Goal: Transaction & Acquisition: Purchase product/service

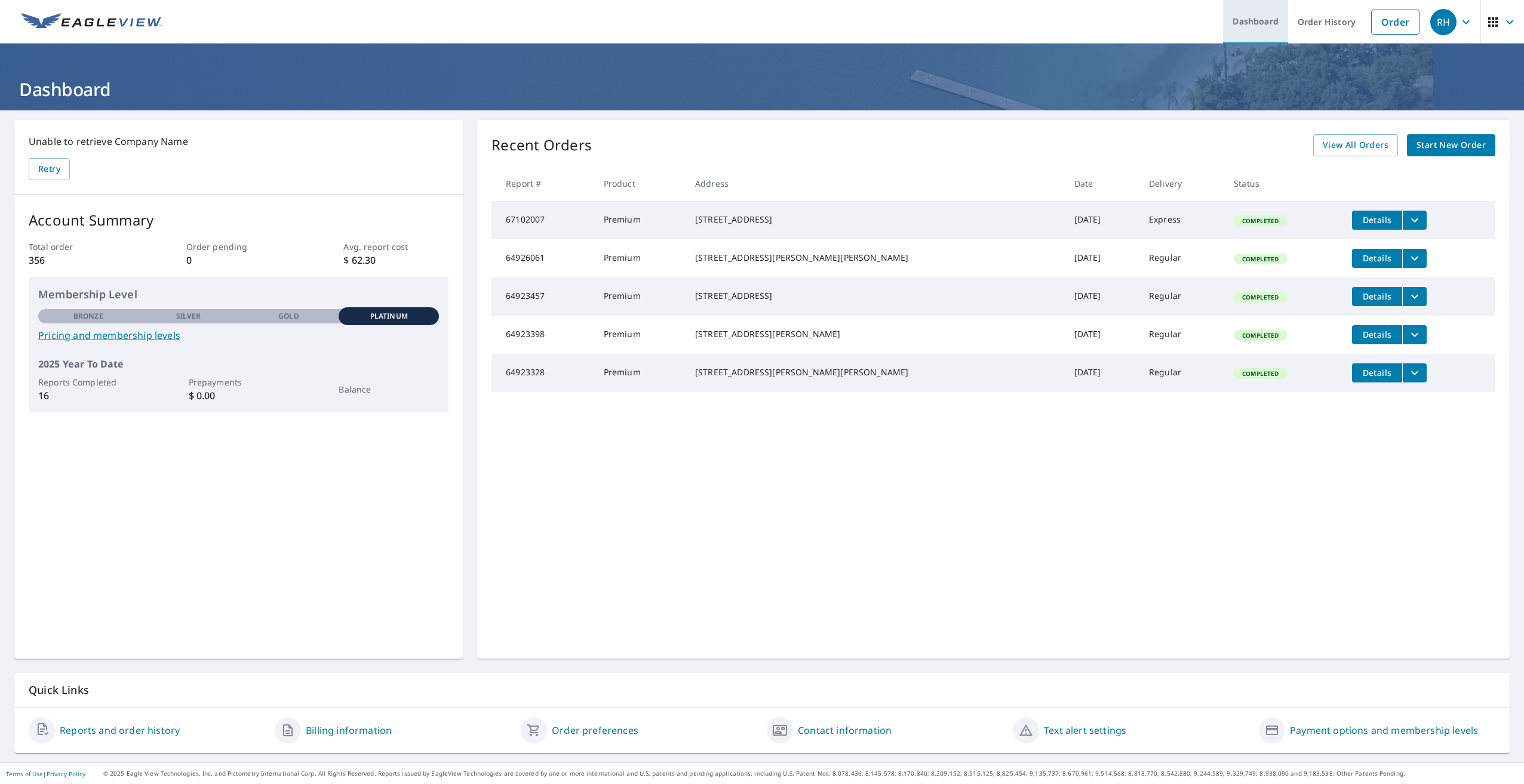
click at [1264, 24] on link "Dashboard" at bounding box center [1256, 21] width 65 height 43
click at [1375, 24] on link "Order" at bounding box center [1395, 22] width 48 height 25
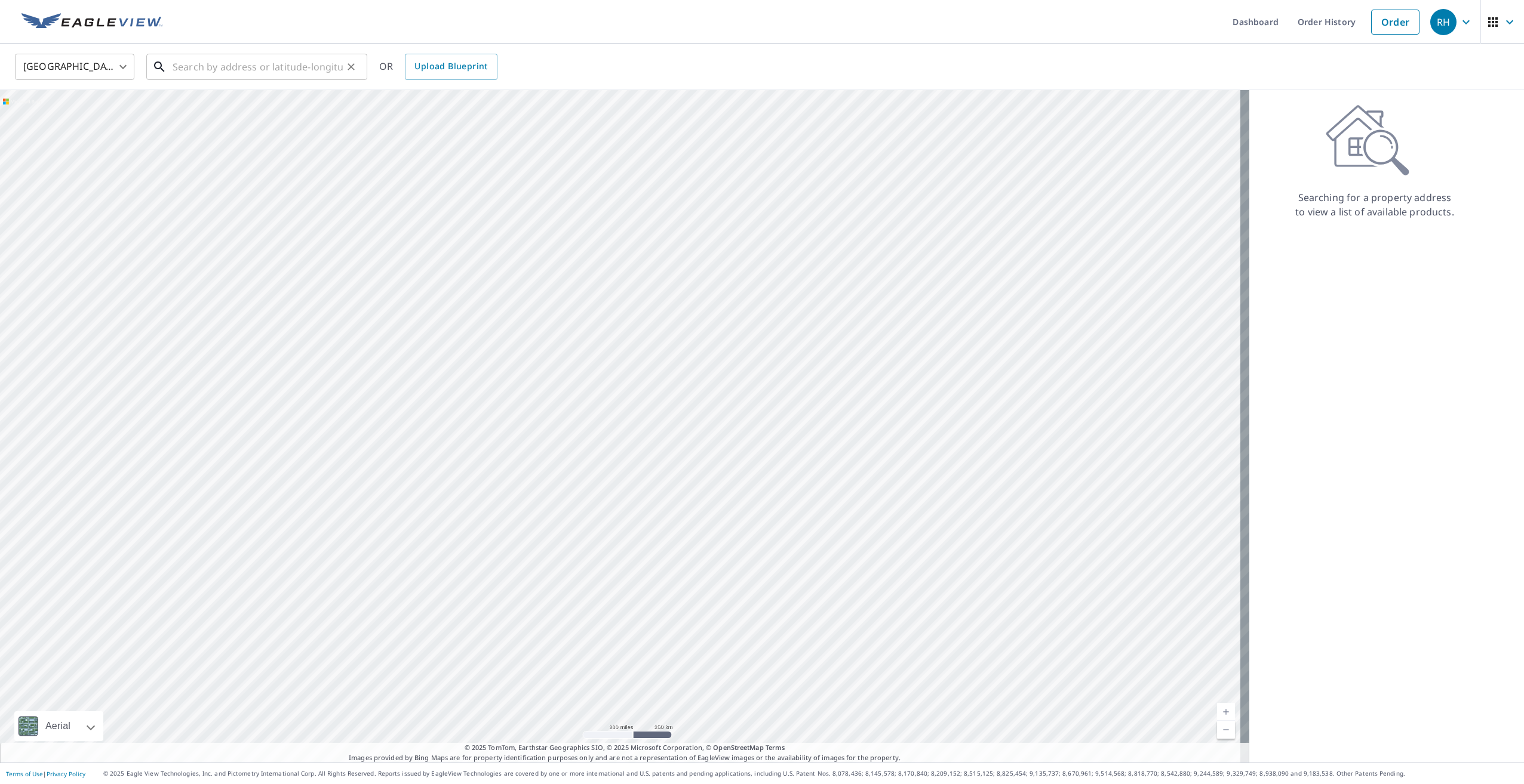
click at [221, 70] on input "text" at bounding box center [257, 66] width 171 height 33
click at [254, 64] on input "text" at bounding box center [257, 66] width 171 height 33
paste input "[STREET_ADDRESS]"
drag, startPoint x: 295, startPoint y: 65, endPoint x: 104, endPoint y: 70, distance: 191.1
click at [104, 70] on div "United States [GEOGRAPHIC_DATA] ​ 261 Falcon Pointe Court ​ Match not found OR …" at bounding box center [757, 66] width 1504 height 28
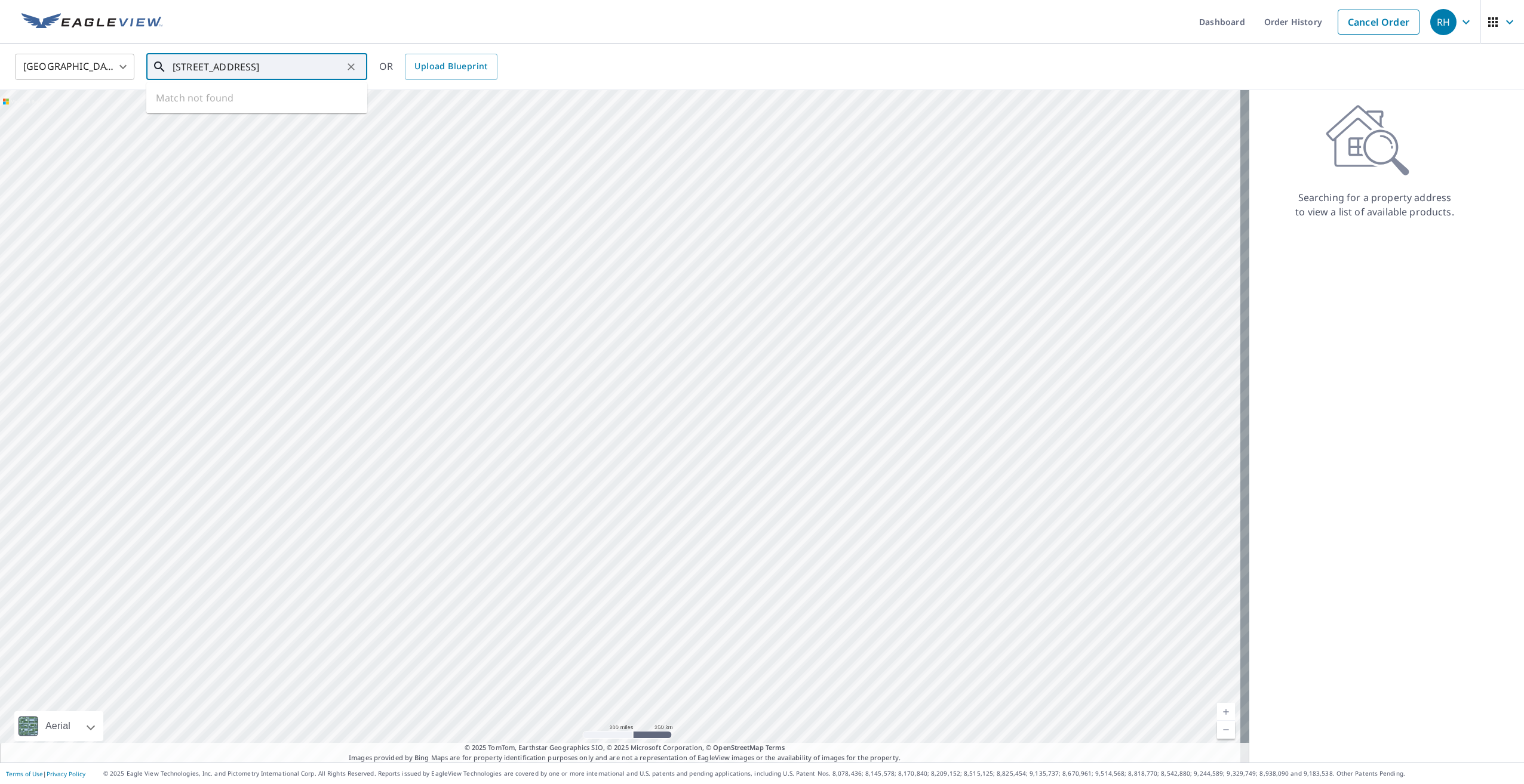
paste input ", [GEOGRAPHIC_DATA][US_STATE]."
type input "[STREET_ADDRESS][US_STATE]"
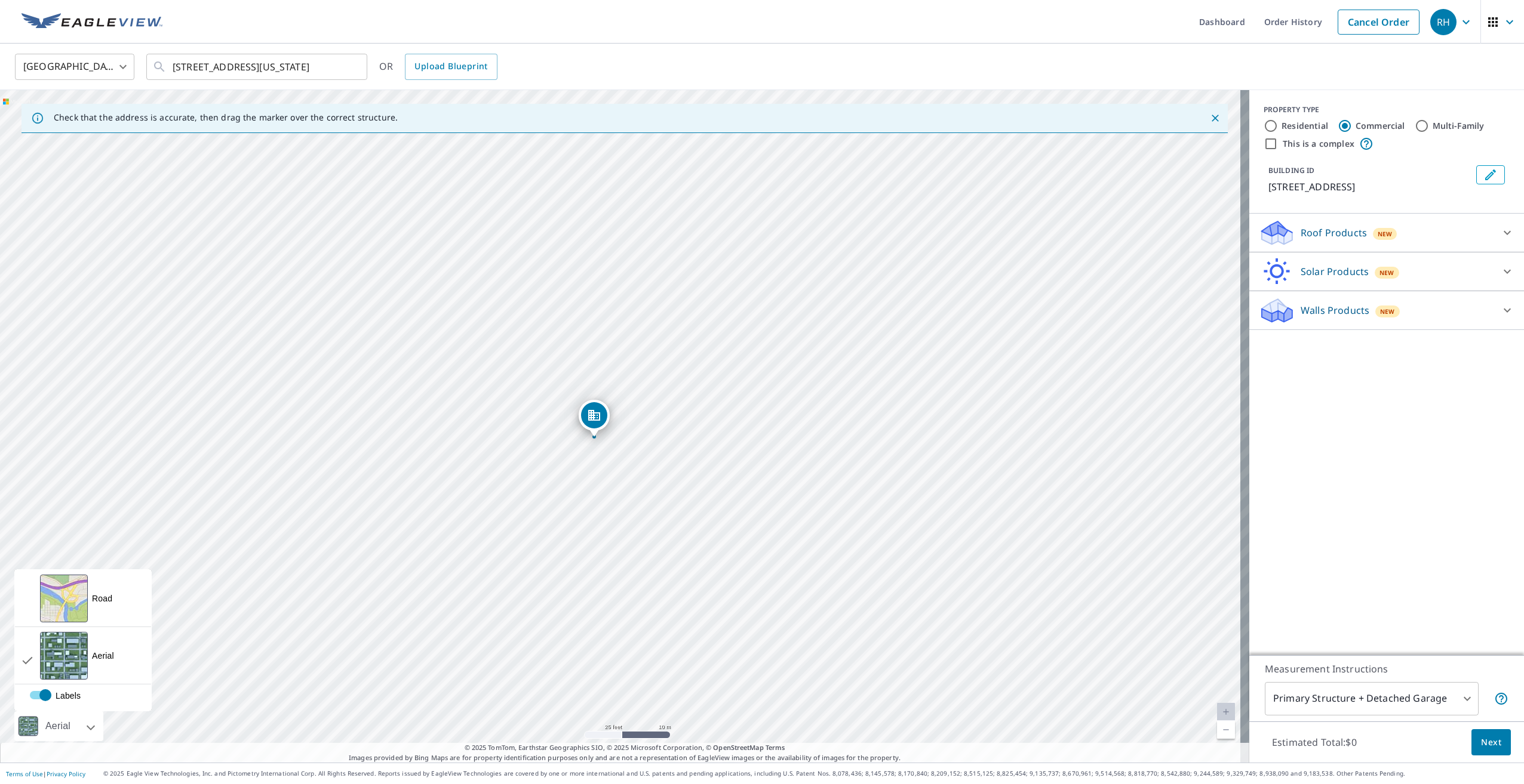
click at [82, 725] on div at bounding box center [77, 726] width 7 height 30
click at [83, 731] on div "Aerial" at bounding box center [59, 726] width 89 height 30
click at [736, 537] on div "[STREET_ADDRESS]" at bounding box center [625, 426] width 1250 height 673
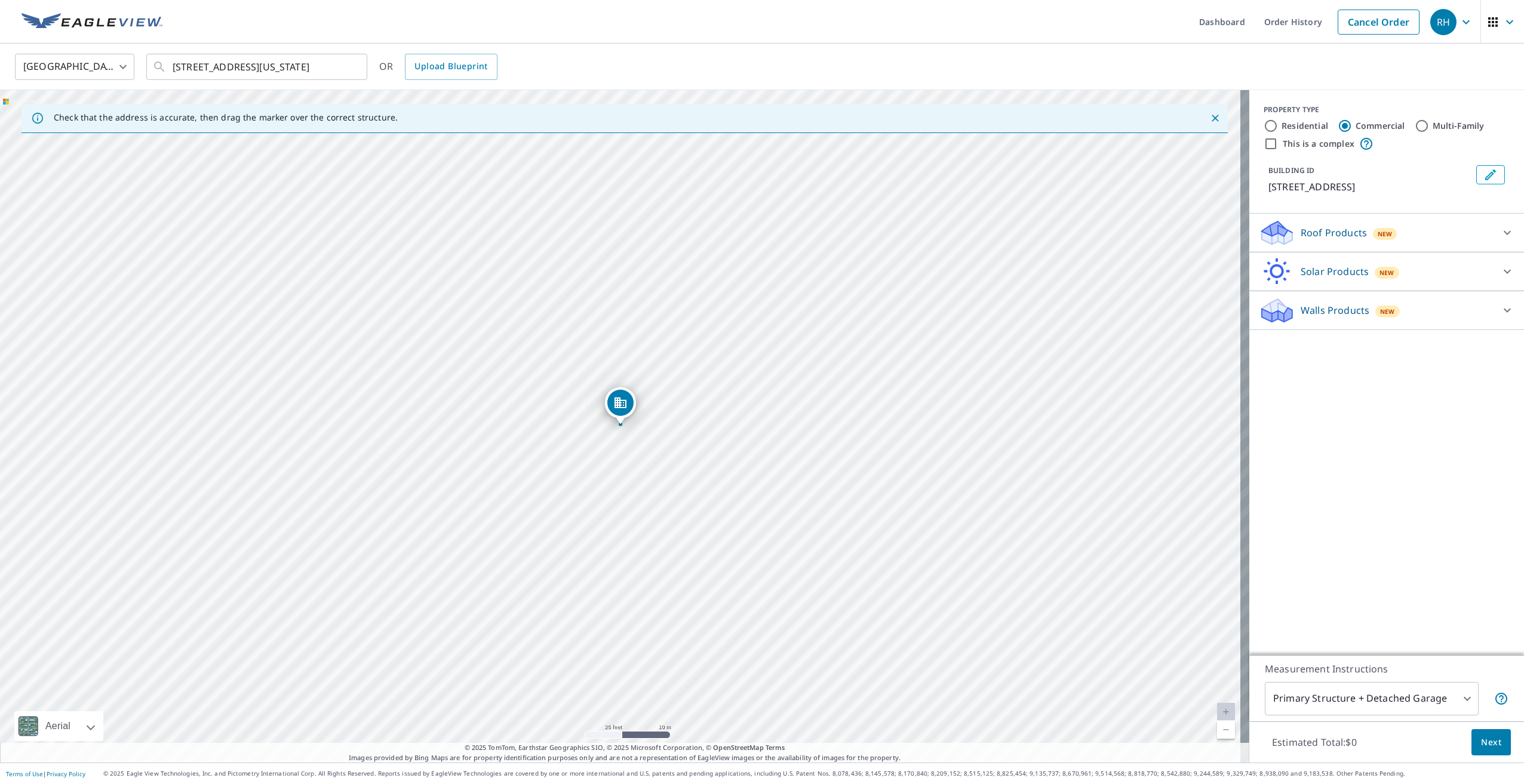
drag, startPoint x: 644, startPoint y: 426, endPoint x: 615, endPoint y: 435, distance: 30.4
click at [615, 435] on div "[STREET_ADDRESS]" at bounding box center [625, 426] width 1250 height 673
drag, startPoint x: 609, startPoint y: 448, endPoint x: 688, endPoint y: 428, distance: 81.5
click at [688, 428] on div "[STREET_ADDRESS]" at bounding box center [625, 426] width 1250 height 673
drag, startPoint x: 686, startPoint y: 470, endPoint x: 701, endPoint y: 491, distance: 25.8
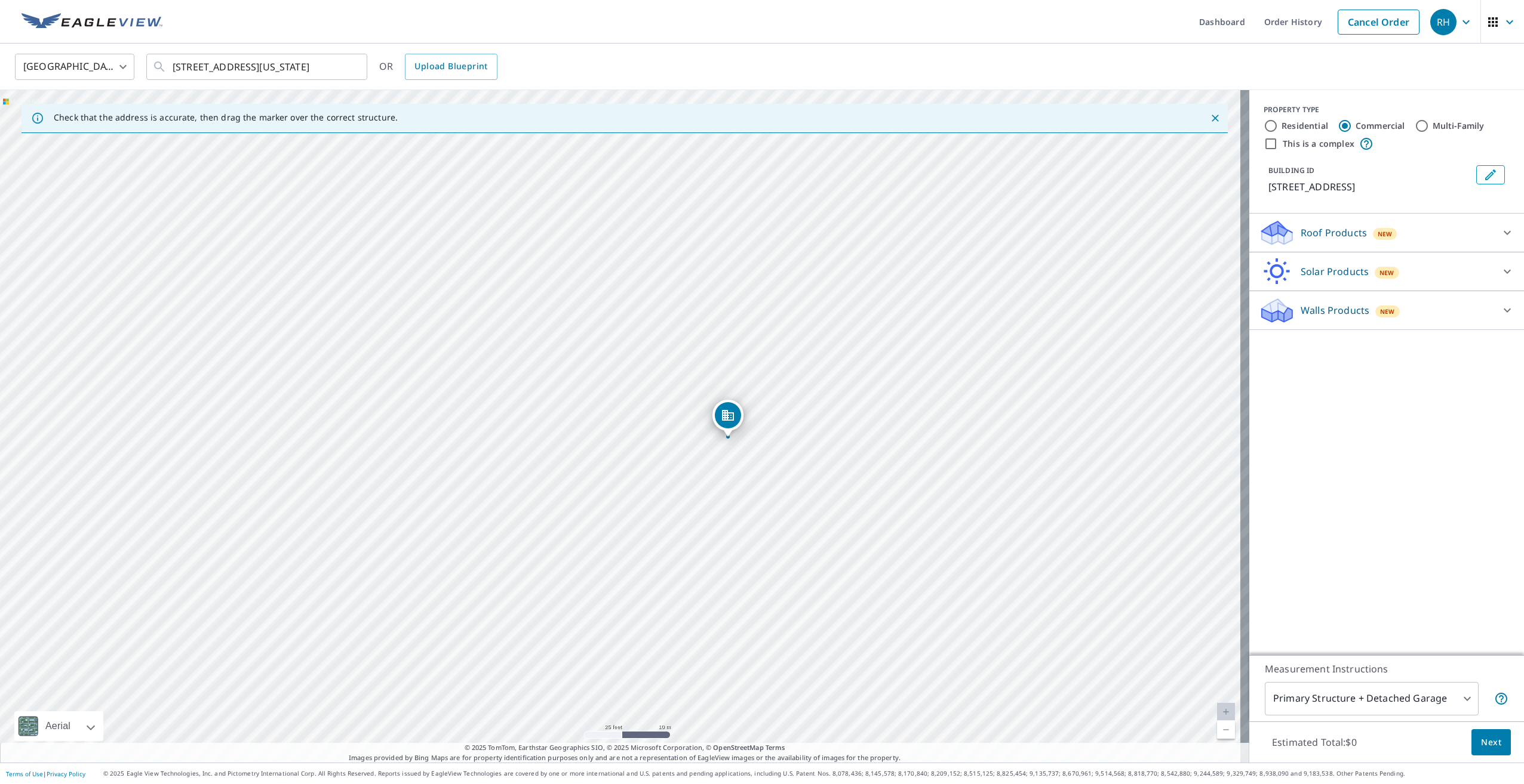
click at [701, 491] on div "[STREET_ADDRESS]" at bounding box center [625, 426] width 1250 height 673
click at [801, 414] on div "[STREET_ADDRESS]" at bounding box center [625, 426] width 1250 height 673
